Goal: Information Seeking & Learning: Learn about a topic

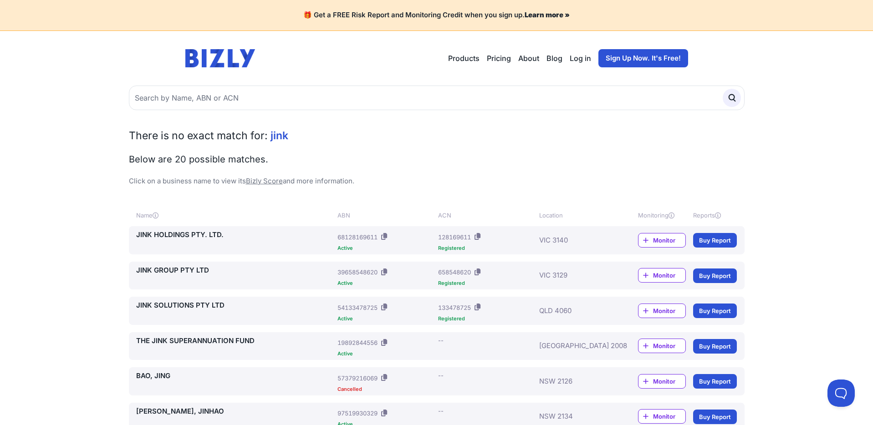
click at [181, 230] on link "JINK HOLDINGS PTY. LTD." at bounding box center [235, 235] width 198 height 10
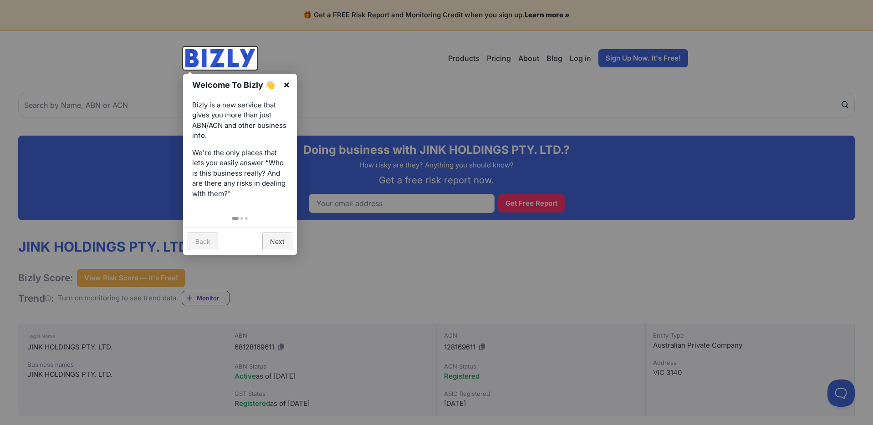
click at [288, 84] on link "×" at bounding box center [286, 84] width 20 height 20
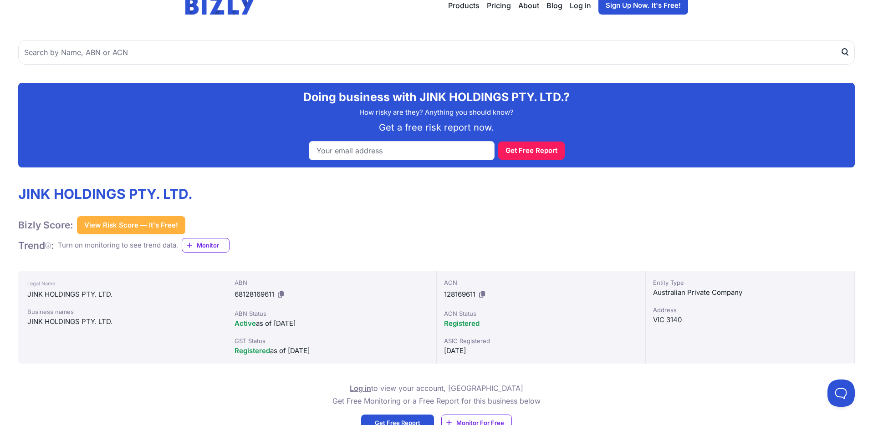
scroll to position [51, 0]
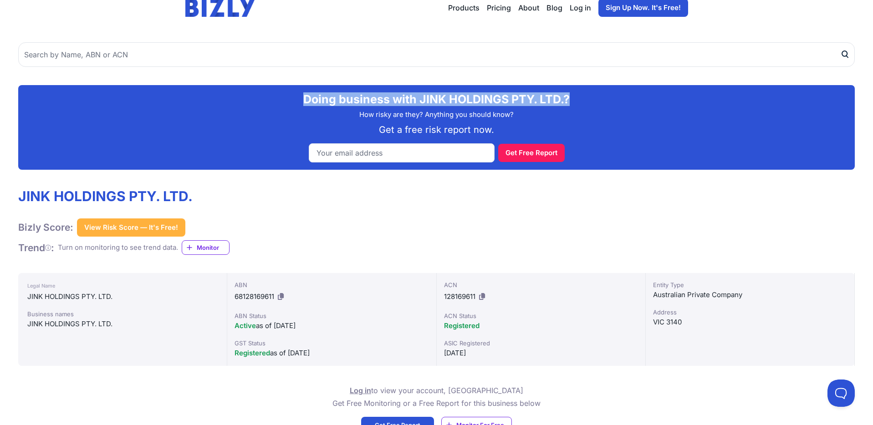
drag, startPoint x: 533, startPoint y: 98, endPoint x: 279, endPoint y: 99, distance: 253.6
click at [280, 99] on h2 "Doing business with JINK HOLDINGS PTY. LTD.?" at bounding box center [436, 99] width 822 height 14
copy h2 "Doing business with JINK HOLDINGS PTY. LTD.?"
